Goal: Information Seeking & Learning: Learn about a topic

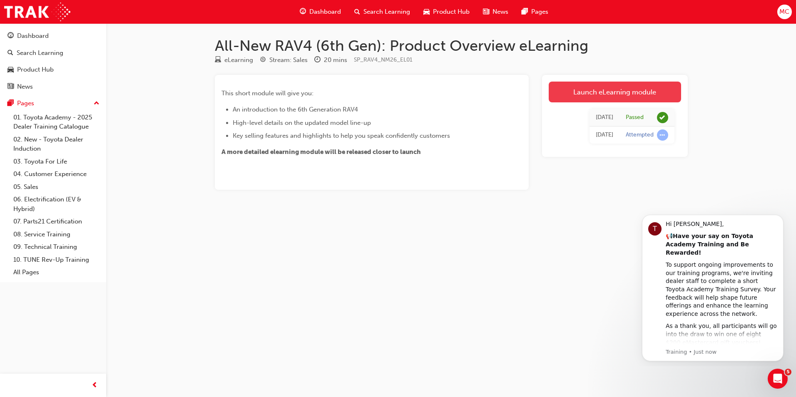
click at [570, 90] on link "Launch eLearning module" at bounding box center [615, 92] width 132 height 21
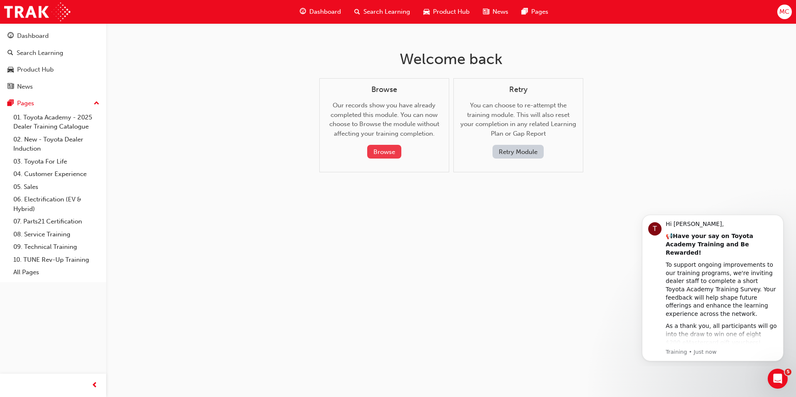
click at [384, 150] on button "Browse" at bounding box center [384, 152] width 34 height 14
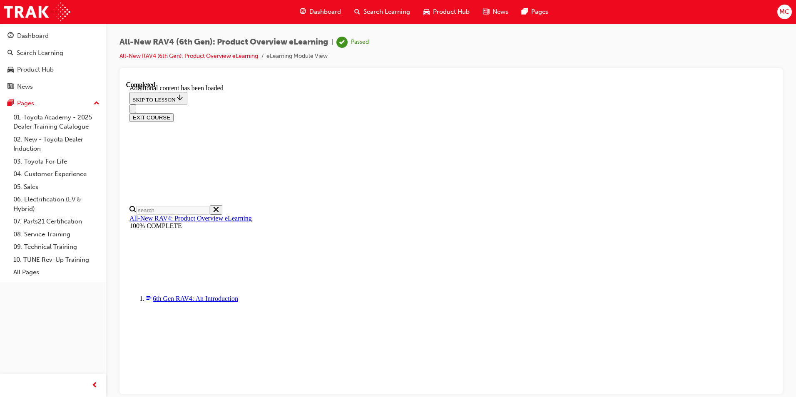
scroll to position [529, 0]
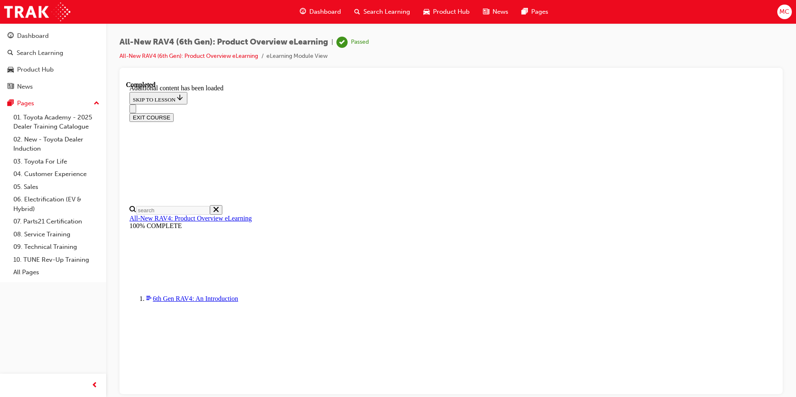
scroll to position [862, 0]
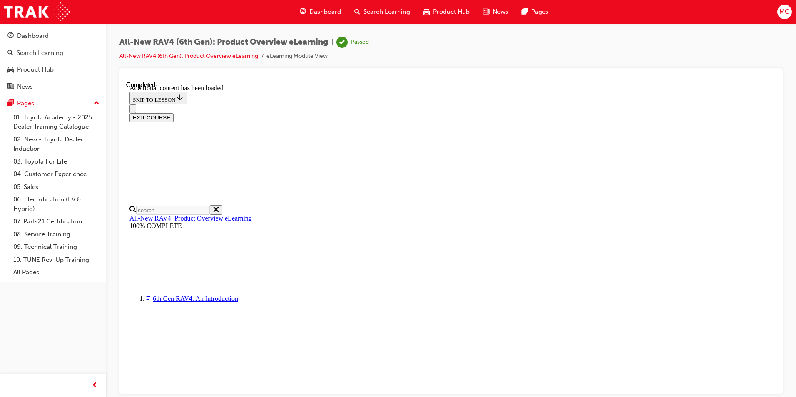
drag, startPoint x: 603, startPoint y: 172, endPoint x: 605, endPoint y: 182, distance: 9.9
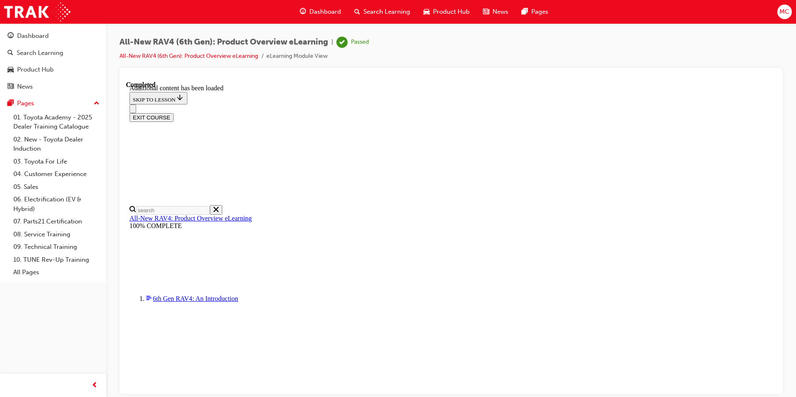
drag, startPoint x: 180, startPoint y: 226, endPoint x: 190, endPoint y: 229, distance: 10.4
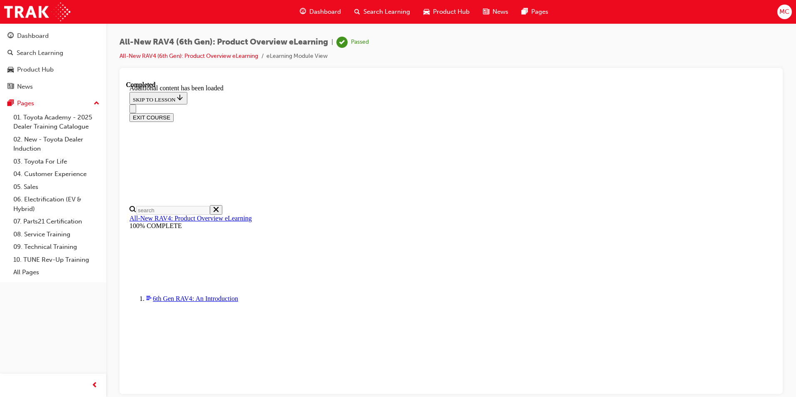
drag, startPoint x: 481, startPoint y: 376, endPoint x: 488, endPoint y: 377, distance: 7.2
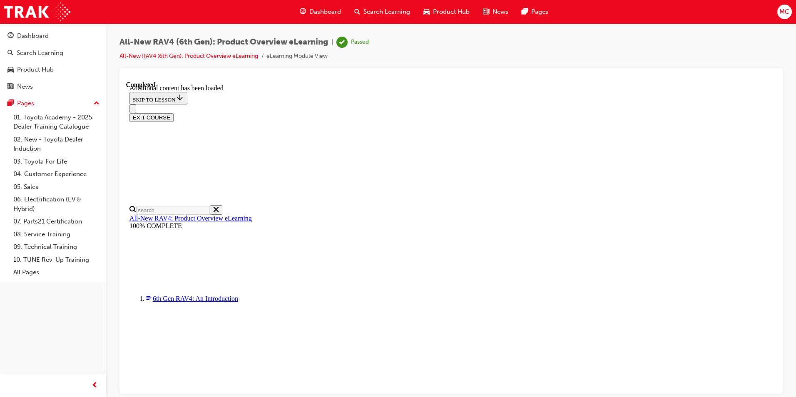
scroll to position [779, 0]
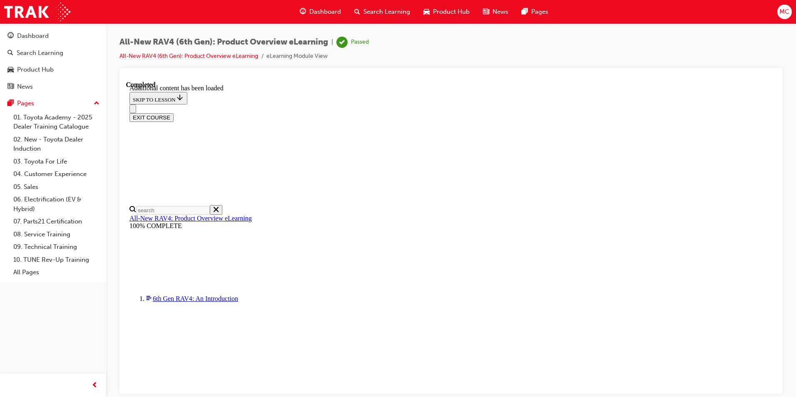
scroll to position [904, 0]
